Goal: Browse casually: Explore the website without a specific task or goal

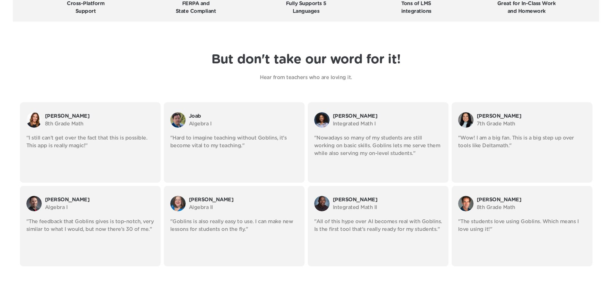
scroll to position [1254, 0]
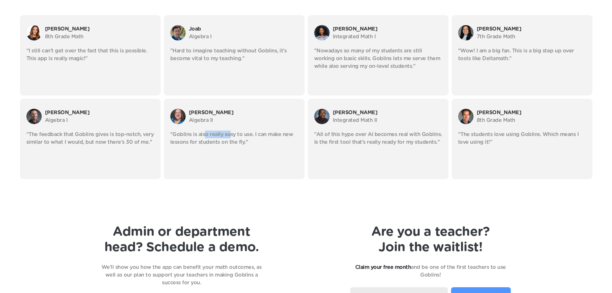
drag, startPoint x: 208, startPoint y: 134, endPoint x: 251, endPoint y: 133, distance: 43.1
click at [238, 133] on p ""Goblins is also really easy to use. I can make new lessons for students on the…" at bounding box center [234, 138] width 128 height 15
drag, startPoint x: 241, startPoint y: 137, endPoint x: 252, endPoint y: 139, distance: 10.4
click at [252, 139] on p ""Goblins is also really easy to use. I can make new lessons for students on the…" at bounding box center [234, 138] width 128 height 15
click at [212, 142] on p ""Goblins is also really easy to use. I can make new lessons for students on the…" at bounding box center [234, 138] width 128 height 15
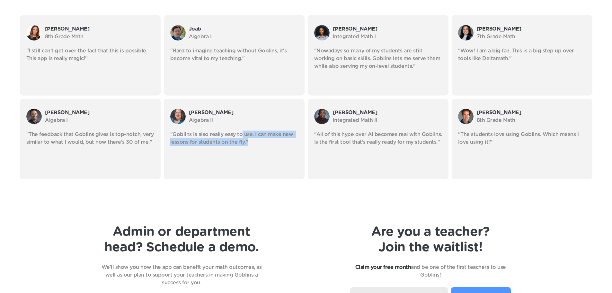
click at [184, 140] on p ""Goblins is also really easy to use. I can make new lessons for students on the…" at bounding box center [234, 138] width 128 height 15
drag, startPoint x: 196, startPoint y: 141, endPoint x: 216, endPoint y: 141, distance: 20.6
click at [208, 142] on p ""Goblins is also really easy to use. I can make new lessons for students on the…" at bounding box center [234, 138] width 128 height 15
click at [228, 142] on p ""Goblins is also really easy to use. I can make new lessons for students on the…" at bounding box center [234, 138] width 128 height 15
click at [391, 138] on p ""All of this hype over AI becomes real with Goblins. Is the first tool that's r…" at bounding box center [378, 138] width 128 height 15
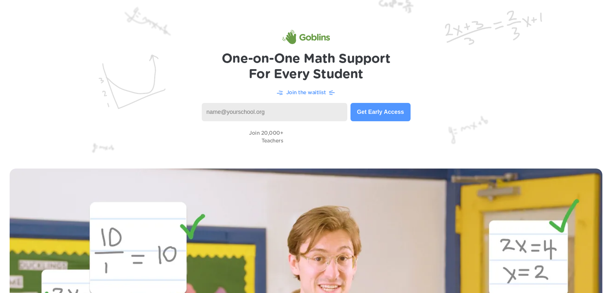
scroll to position [0, 0]
